Goal: Task Accomplishment & Management: Manage account settings

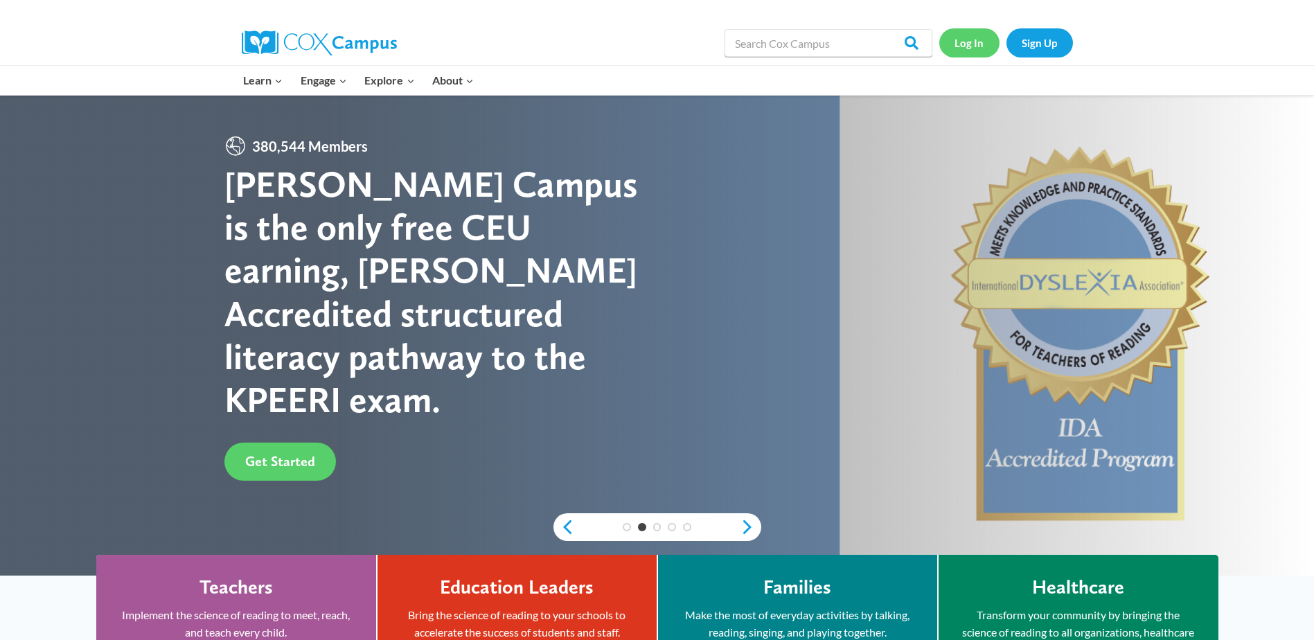
click at [966, 42] on link "Log In" at bounding box center [969, 42] width 60 height 28
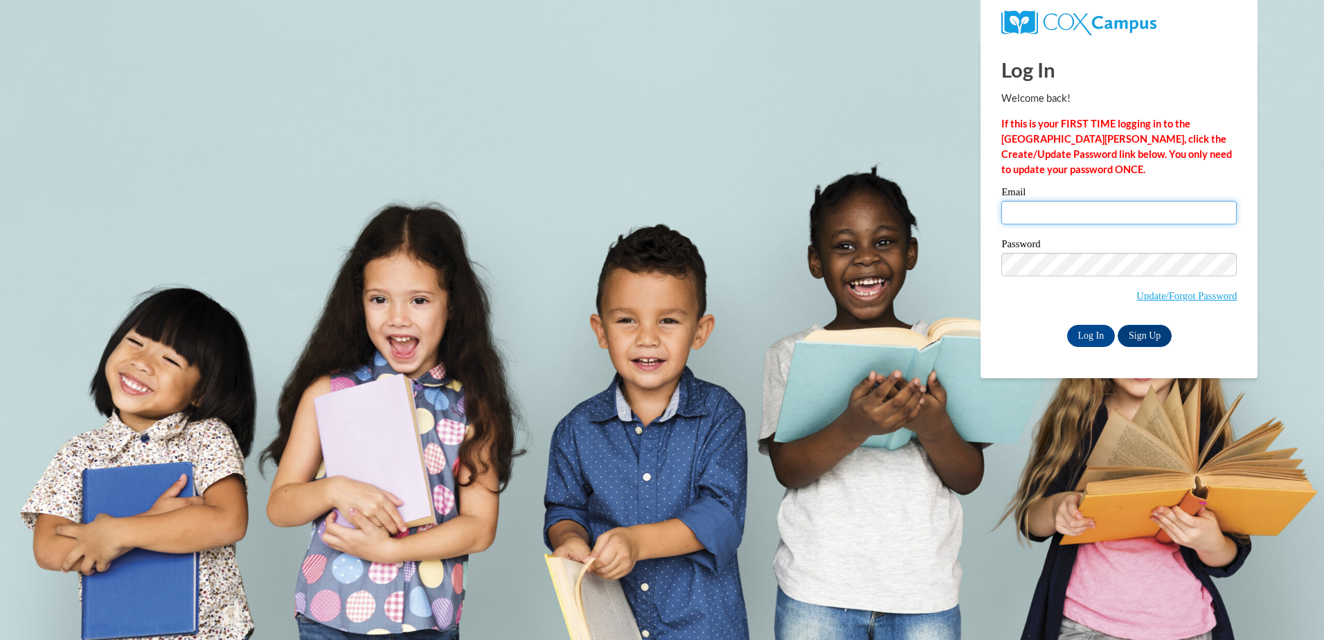
click at [1034, 220] on input "Email" at bounding box center [1120, 213] width 236 height 24
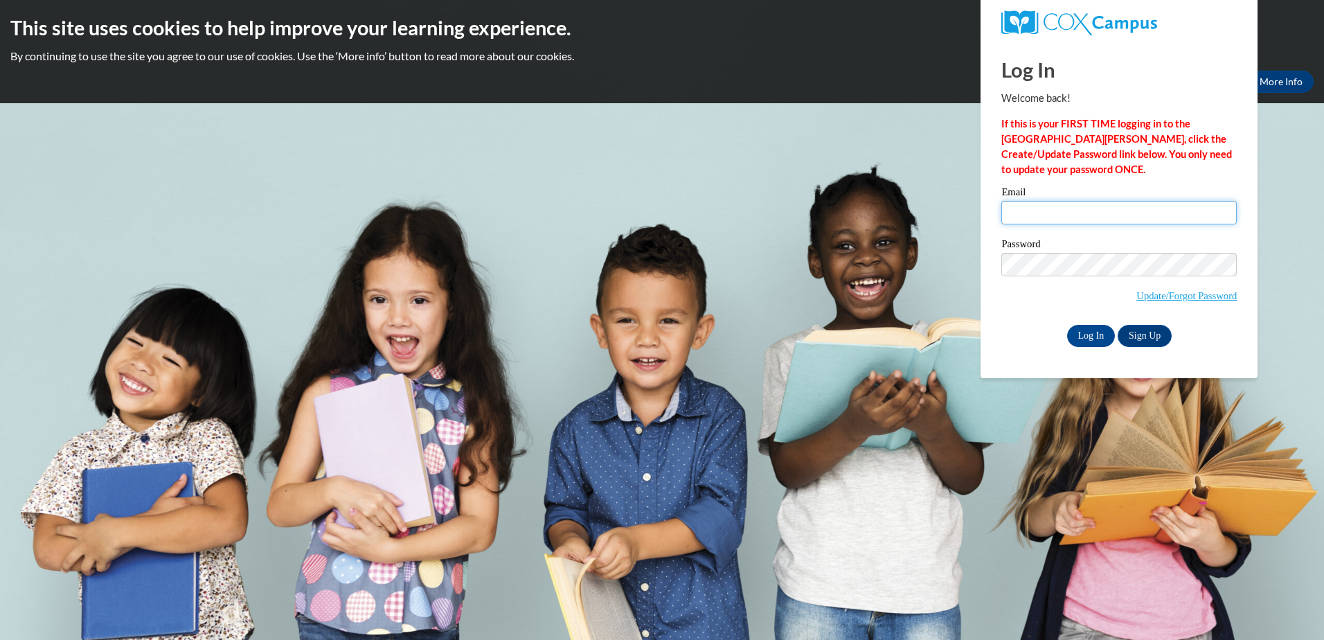
type input "cathys@ymcaatlanta.org"
click at [1091, 346] on div "Log In Welcome back! If this is your FIRST TIME logging in to the NEW Cox Campu…" at bounding box center [1119, 210] width 298 height 337
click at [1089, 332] on input "Log In" at bounding box center [1091, 336] width 48 height 22
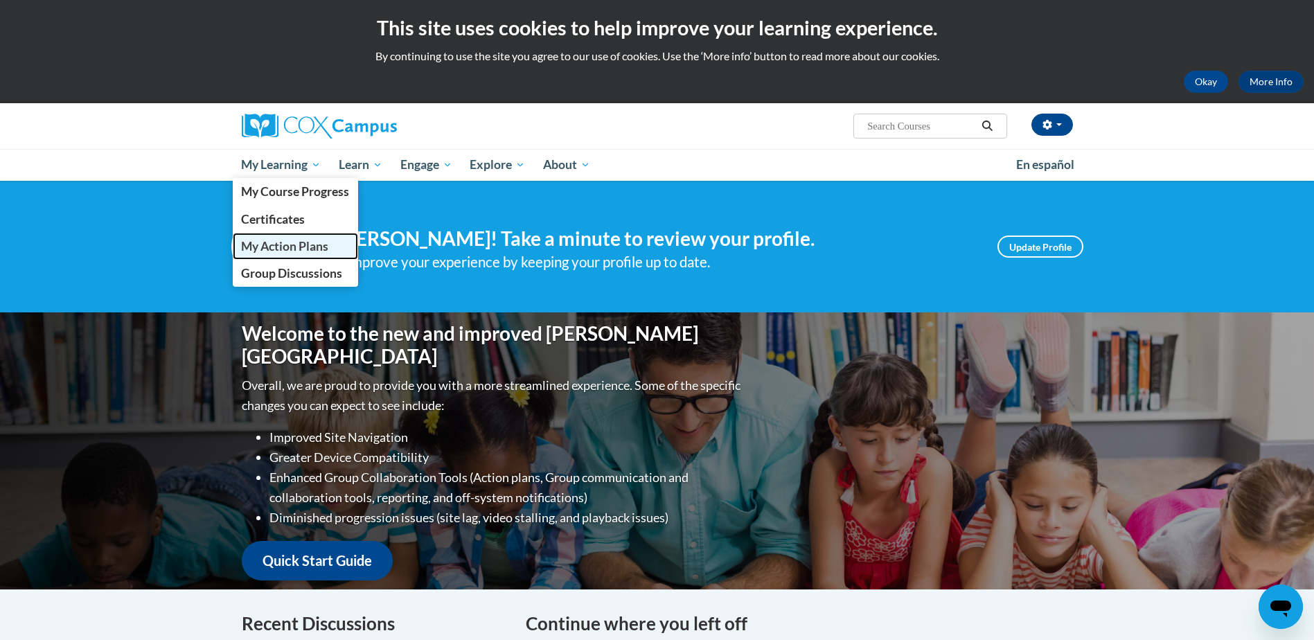
click at [278, 251] on span "My Action Plans" at bounding box center [284, 246] width 87 height 15
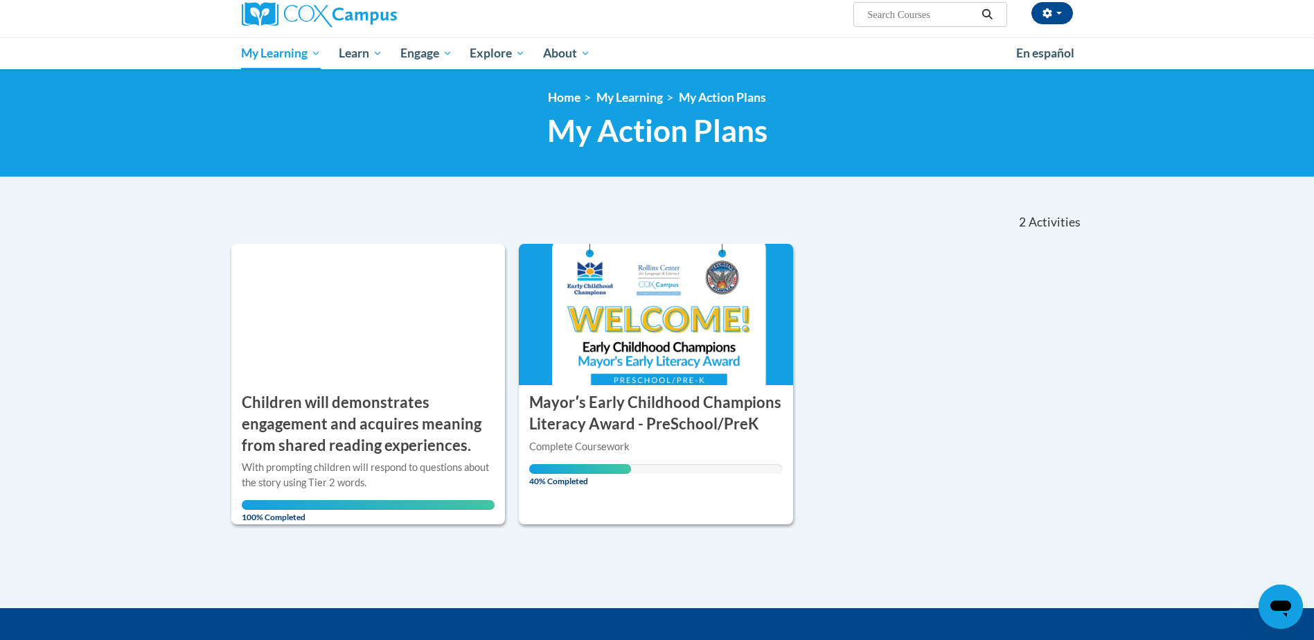
scroll to position [100, 0]
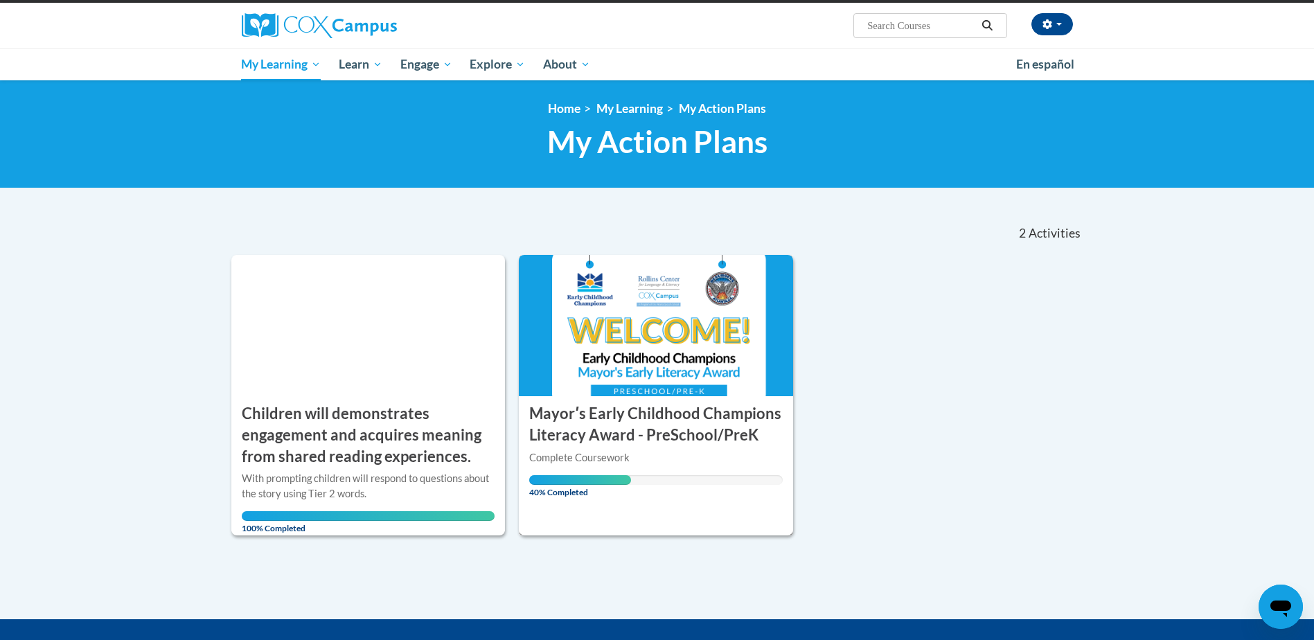
click at [711, 476] on div "40% Completed" at bounding box center [656, 480] width 254 height 10
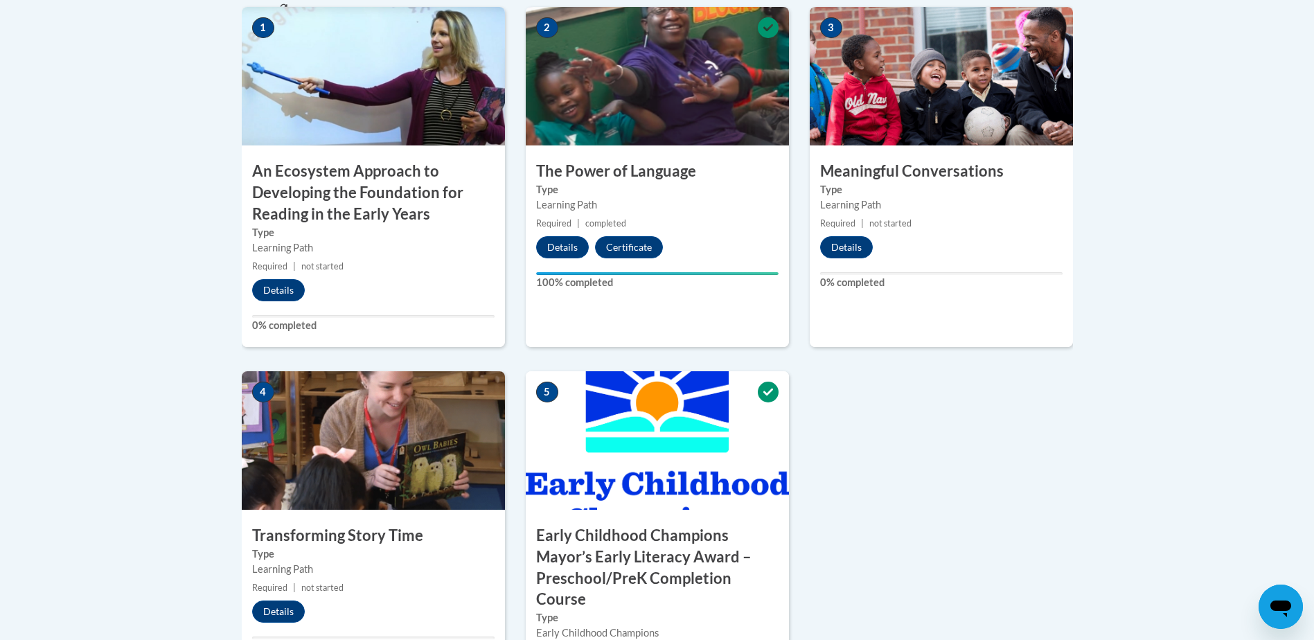
scroll to position [554, 0]
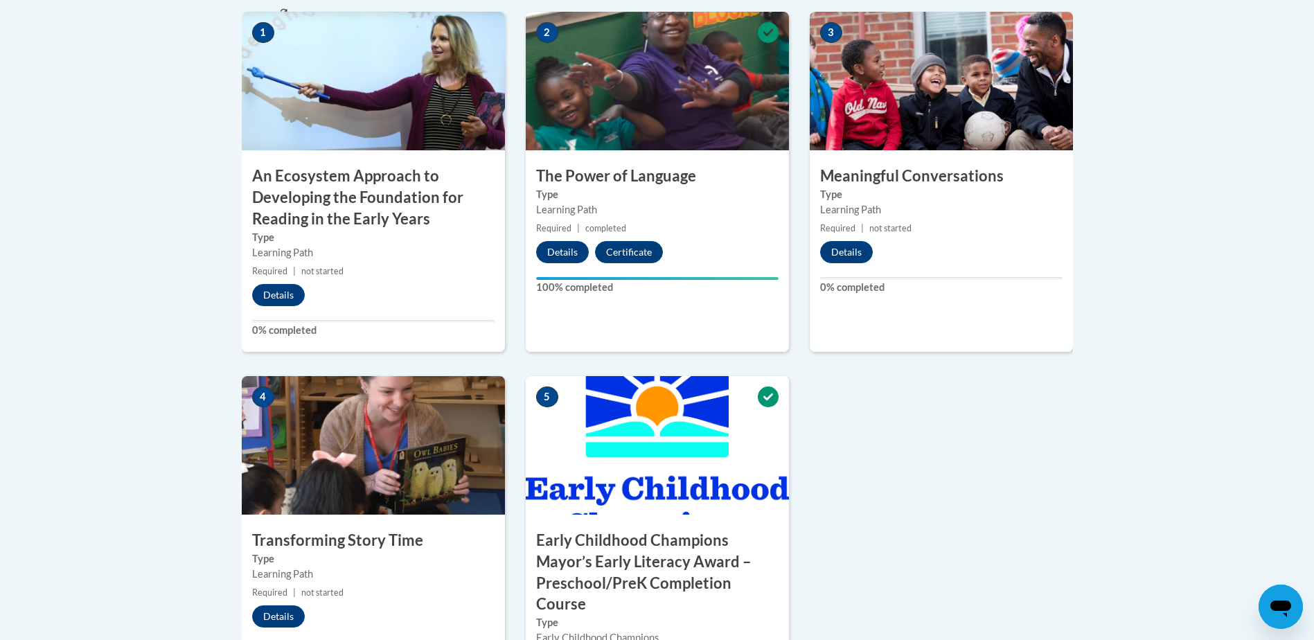
click at [970, 246] on div "3 Meaningful Conversations Type Learning Path Required | not started Details 0%…" at bounding box center [941, 182] width 263 height 340
click at [826, 258] on button "Details" at bounding box center [846, 252] width 53 height 22
